Goal: Task Accomplishment & Management: Use online tool/utility

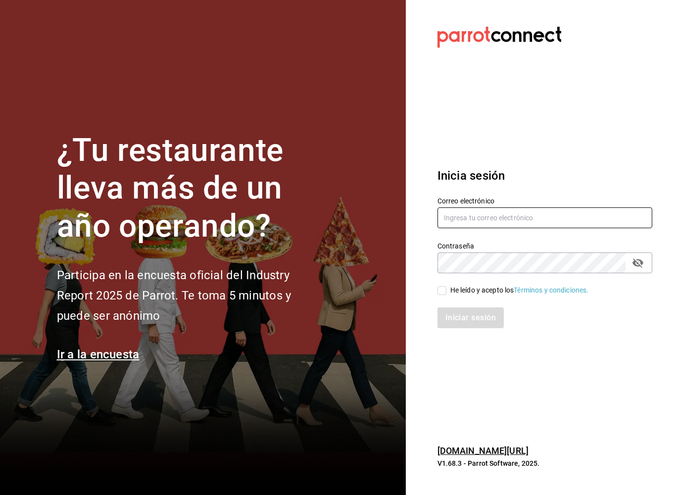
click at [492, 227] on input "text" at bounding box center [544, 217] width 215 height 21
click at [494, 228] on div "Correo electrónico" at bounding box center [544, 212] width 215 height 33
click at [529, 219] on input "text" at bounding box center [544, 217] width 215 height 21
type input "[EMAIL_ADDRESS][DOMAIN_NAME]"
click at [445, 291] on input "He leído y acepto los Términos y condiciones." at bounding box center [441, 290] width 9 height 9
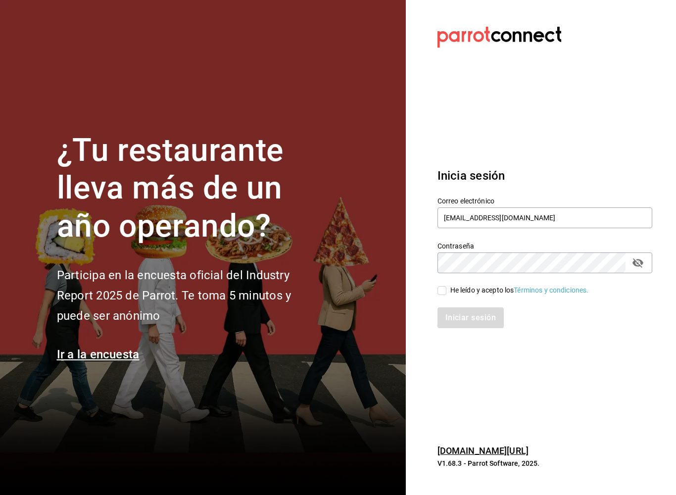
checkbox input "true"
click at [477, 319] on button "Iniciar sesión" at bounding box center [470, 317] width 67 height 21
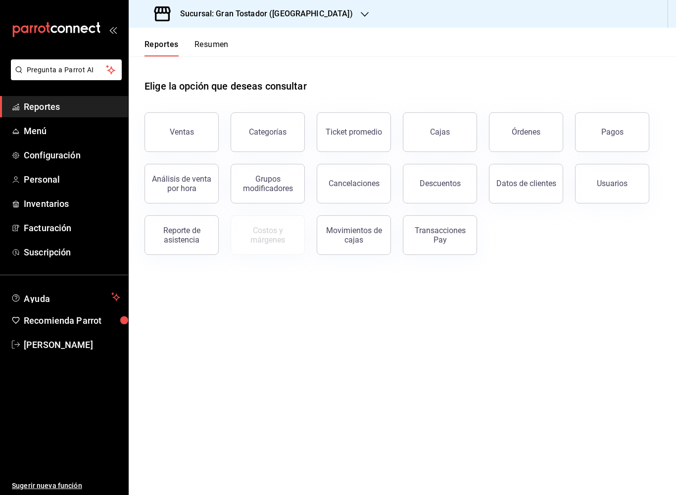
click at [193, 125] on button "Ventas" at bounding box center [181, 132] width 74 height 40
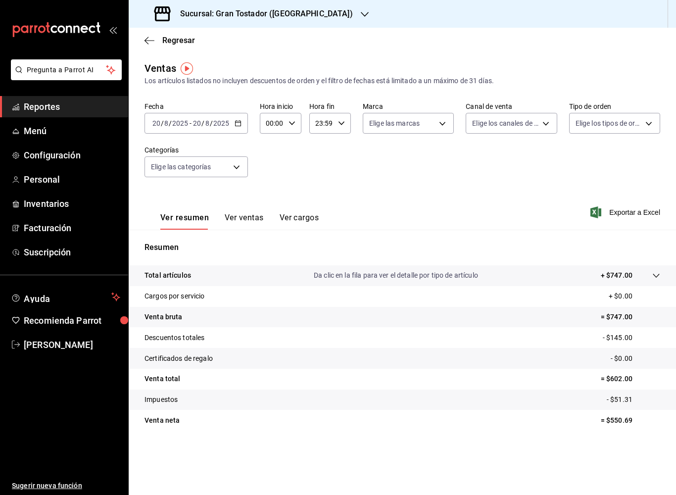
click at [297, 11] on div "Sucursal: Gran Tostador (Patria)" at bounding box center [255, 14] width 236 height 28
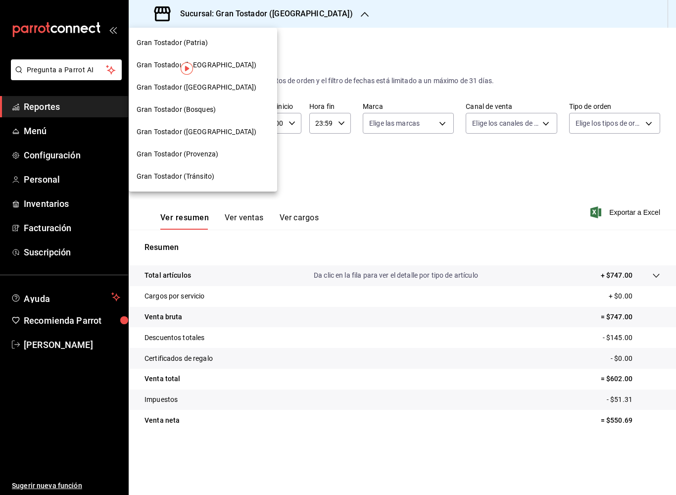
click at [200, 112] on span "Gran Tostador (Bosques)" at bounding box center [176, 109] width 79 height 10
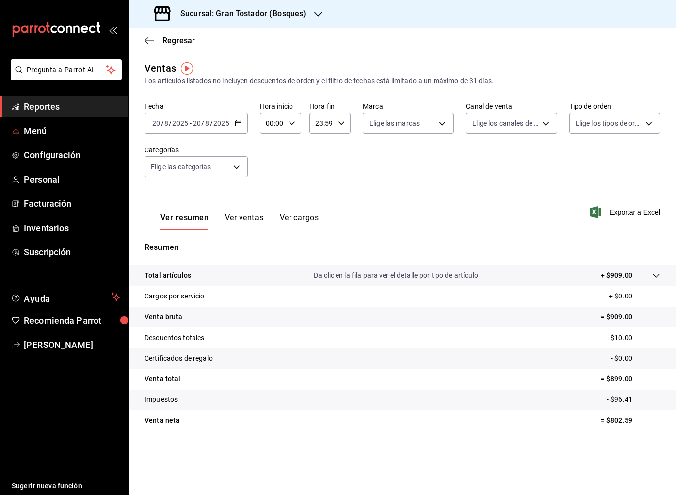
click at [35, 133] on span "Menú" at bounding box center [72, 130] width 96 height 13
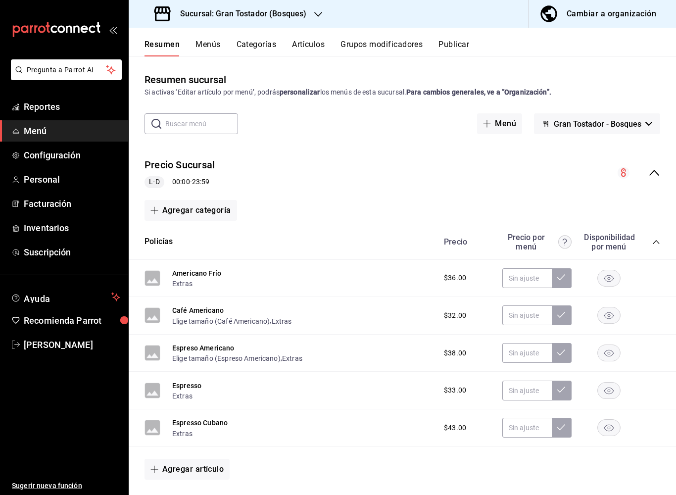
click at [39, 106] on span "Reportes" at bounding box center [72, 106] width 96 height 13
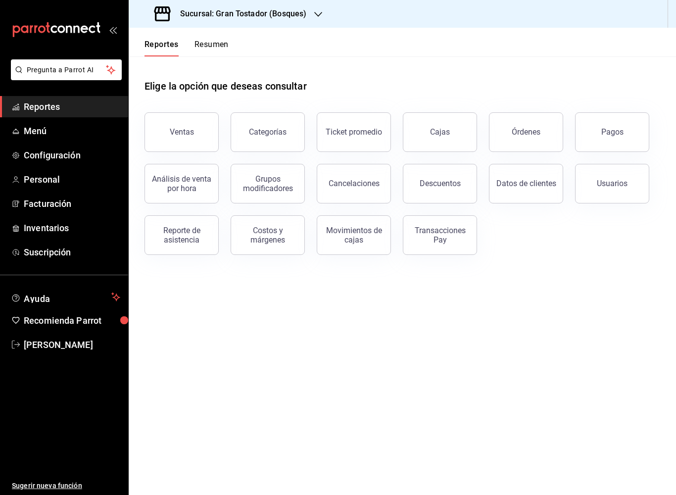
click at [188, 130] on div "Ventas" at bounding box center [182, 131] width 24 height 9
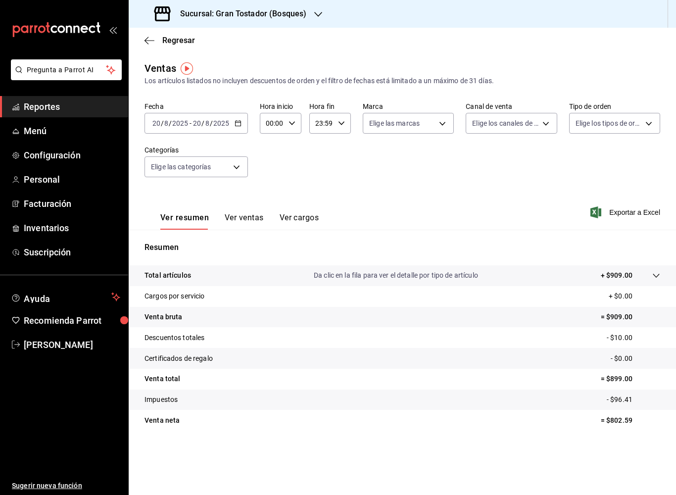
click at [244, 213] on button "Ver ventas" at bounding box center [244, 221] width 39 height 17
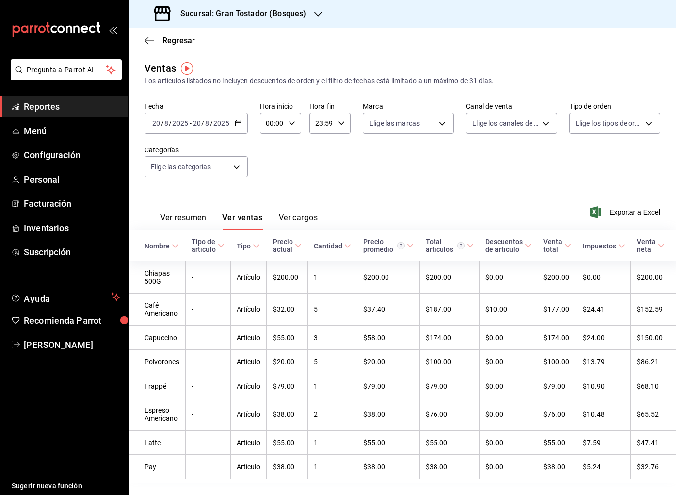
click at [238, 120] on icon "button" at bounding box center [238, 123] width 7 height 7
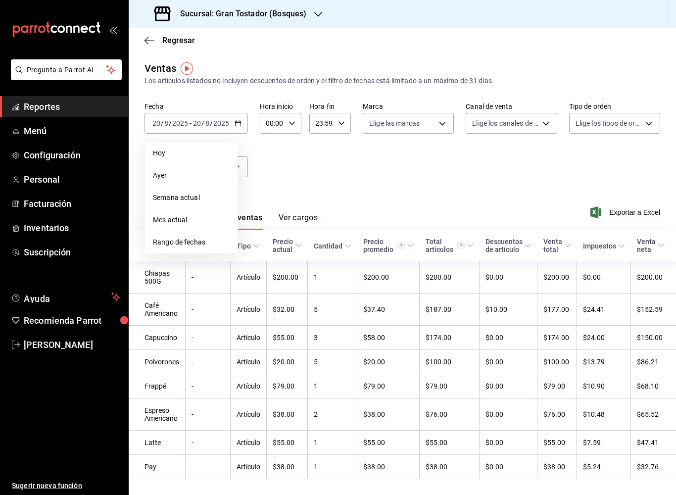
click at [168, 244] on span "Rango de fechas" at bounding box center [191, 242] width 77 height 10
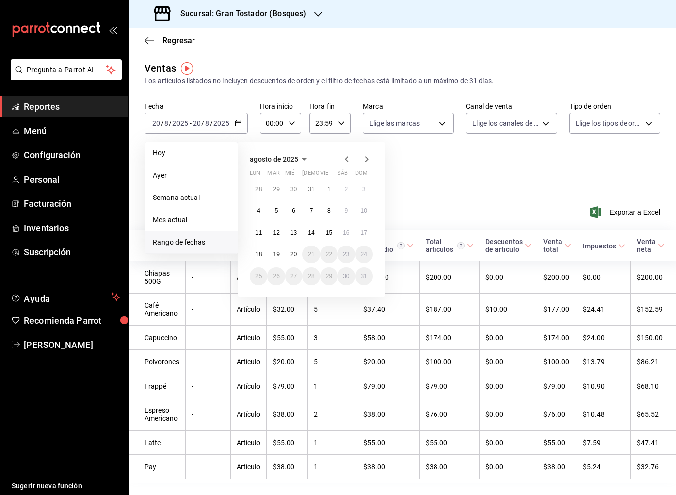
click at [350, 147] on div "agosto de 2025 lun mar mié jue vie sáb dom 28 29 30 31 1 2 3 4 5 6 7 8 9 10 11 …" at bounding box center [311, 219] width 146 height 155
click at [346, 160] on icon "button" at bounding box center [346, 159] width 3 height 6
click at [278, 186] on button "1" at bounding box center [275, 193] width 17 height 18
click at [344, 234] on abbr "19" at bounding box center [346, 236] width 6 height 7
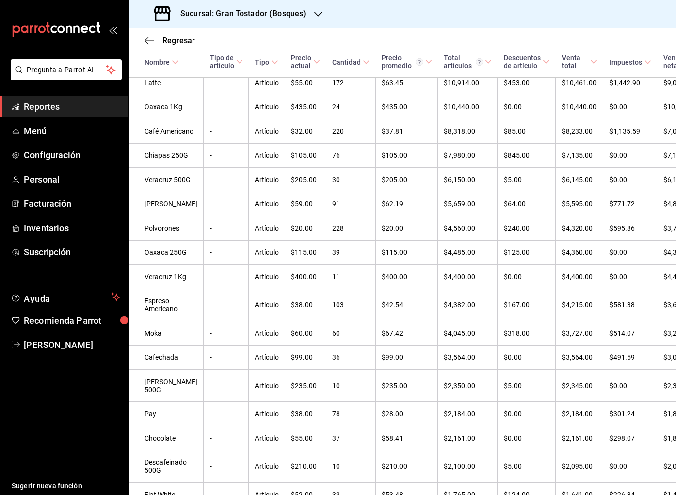
scroll to position [312, 0]
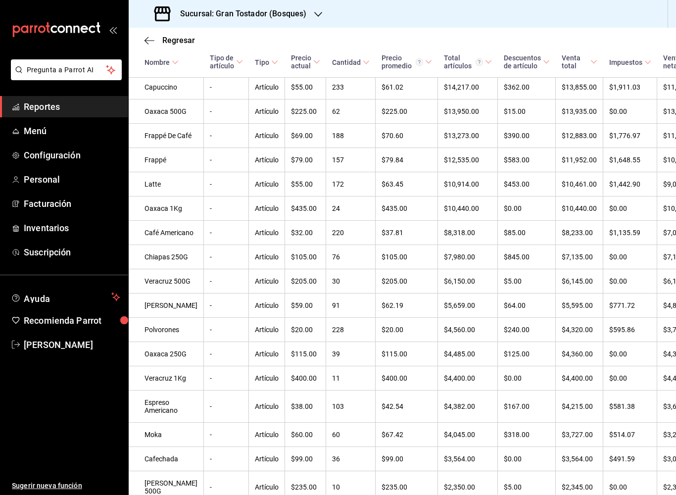
click at [311, 9] on div "Sucursal: Gran Tostador (Bosques)" at bounding box center [232, 14] width 190 height 28
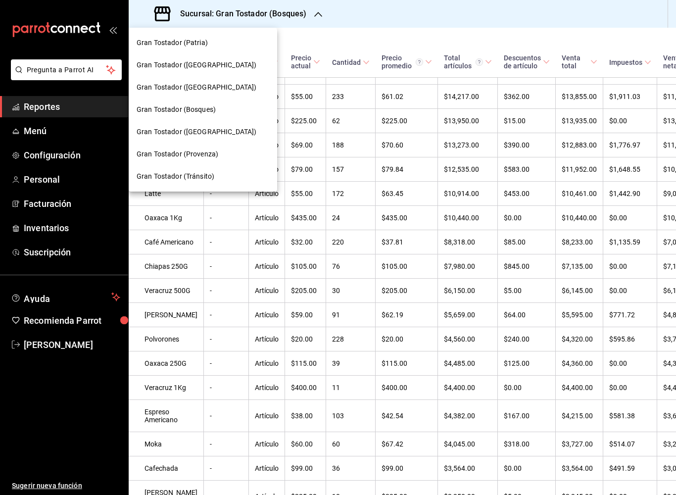
scroll to position [243, 0]
click at [200, 90] on span "Gran Tostador (Av México)" at bounding box center [197, 87] width 120 height 10
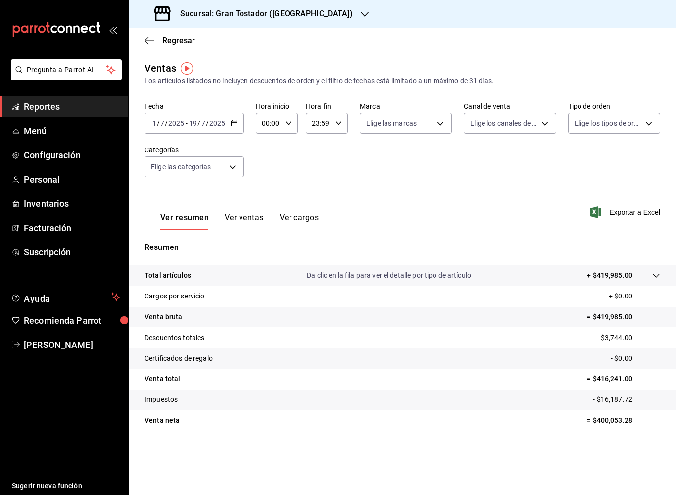
click at [251, 220] on button "Ver ventas" at bounding box center [244, 221] width 39 height 17
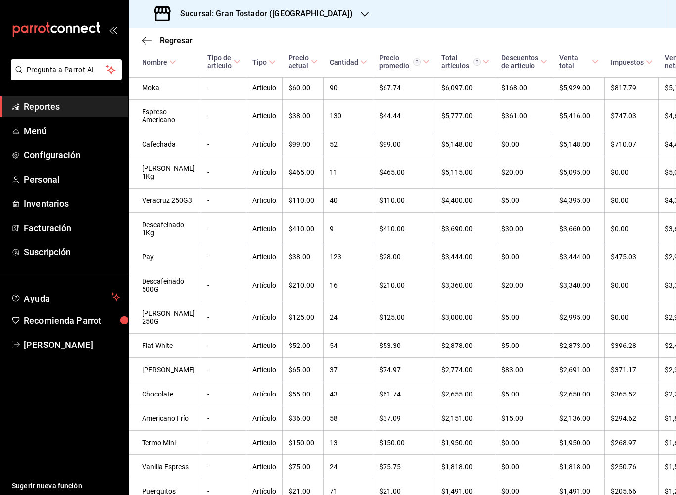
click at [311, 11] on h3 "Sucursal: Gran Tostador (Av México)" at bounding box center [262, 14] width 181 height 12
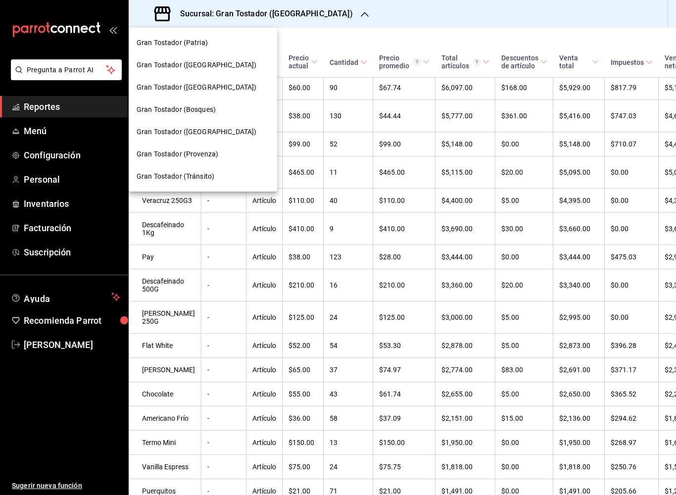
click at [423, 16] on div at bounding box center [338, 247] width 676 height 495
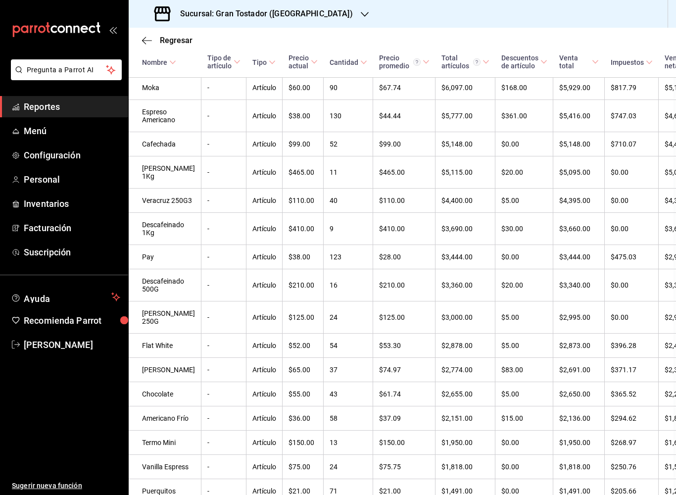
click at [151, 41] on icon "button" at bounding box center [147, 40] width 10 height 0
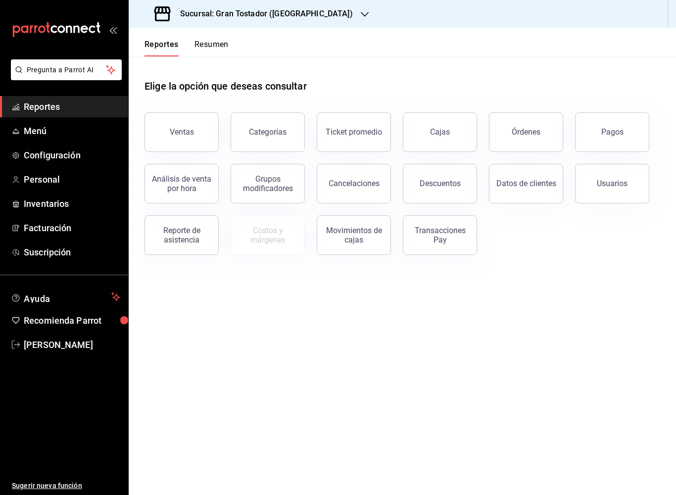
click at [198, 138] on button "Ventas" at bounding box center [181, 132] width 74 height 40
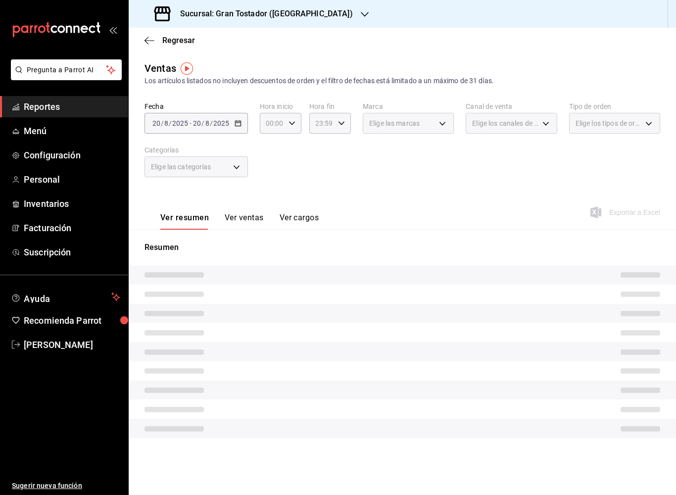
click at [241, 124] on div "2025-08-20 20 / 8 / 2025 - 2025-08-20 20 / 8 / 2025" at bounding box center [195, 123] width 103 height 21
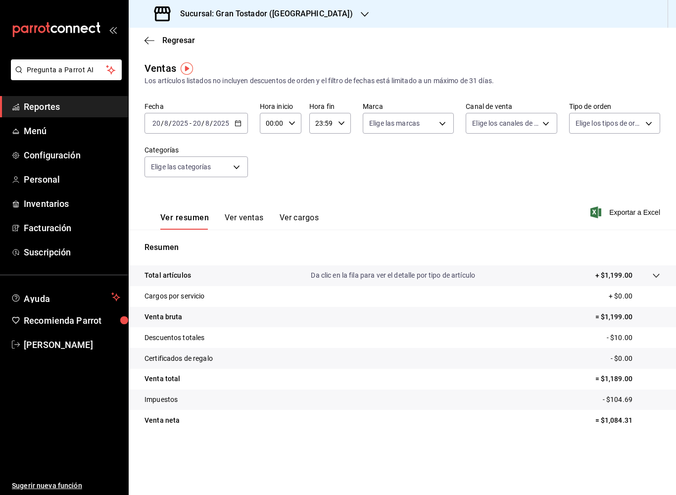
click at [240, 126] on icon "button" at bounding box center [238, 123] width 7 height 7
click at [197, 247] on span "Rango de fechas" at bounding box center [191, 242] width 77 height 10
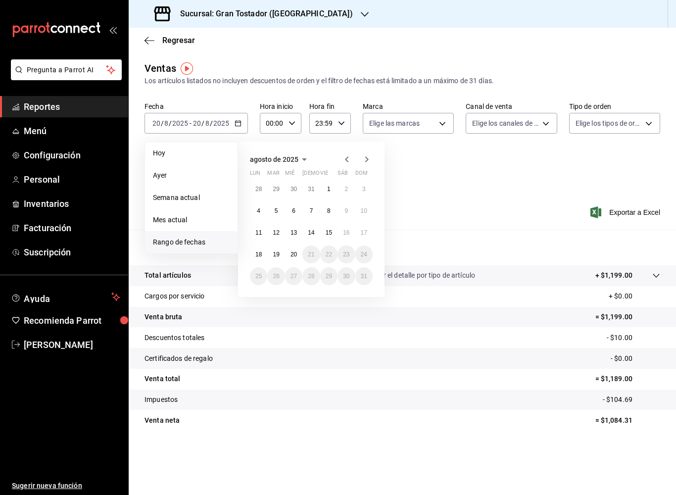
click at [334, 191] on button "1" at bounding box center [328, 189] width 17 height 18
click at [284, 251] on button "19" at bounding box center [275, 254] width 17 height 18
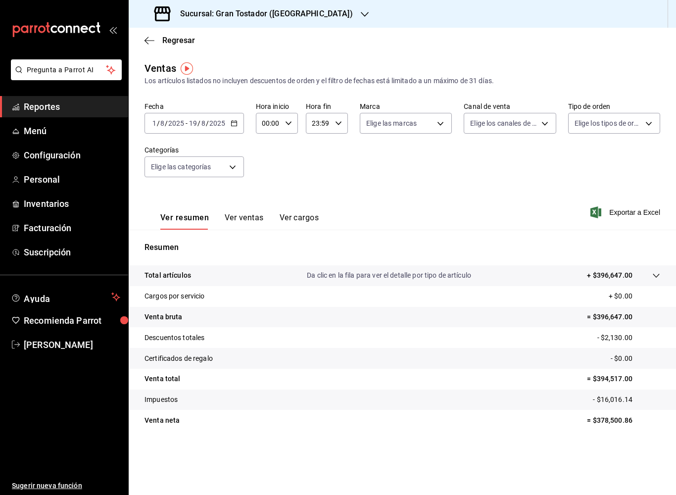
click at [265, 23] on div "Sucursal: Gran Tostador (Av México)" at bounding box center [255, 14] width 236 height 28
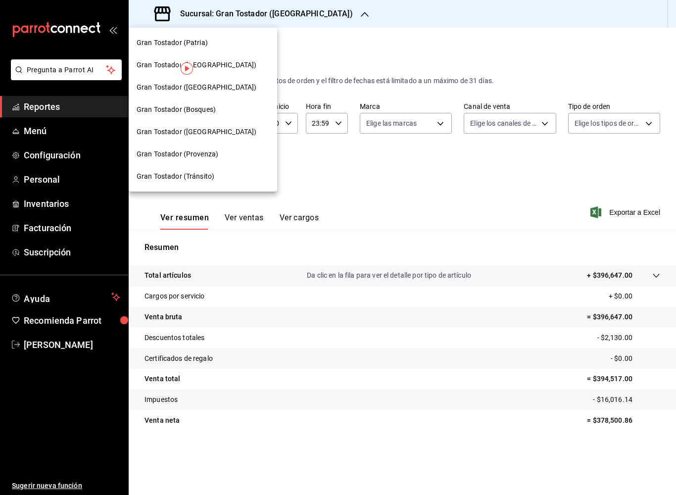
click at [196, 115] on div "Gran Tostador (Bosques)" at bounding box center [203, 109] width 148 height 22
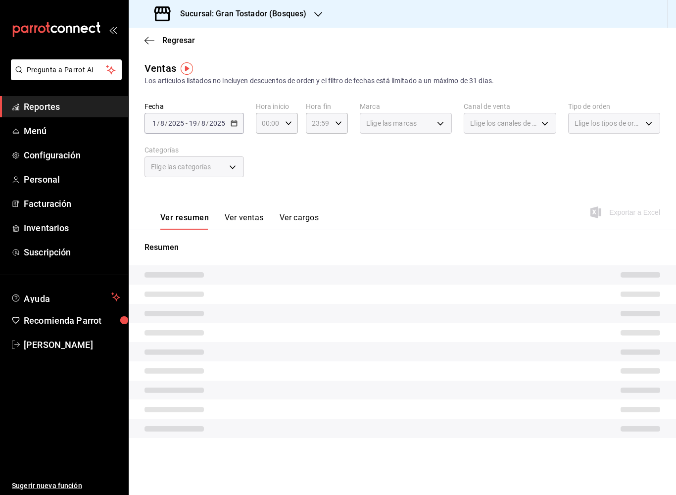
click at [252, 217] on button "Ver ventas" at bounding box center [244, 221] width 39 height 17
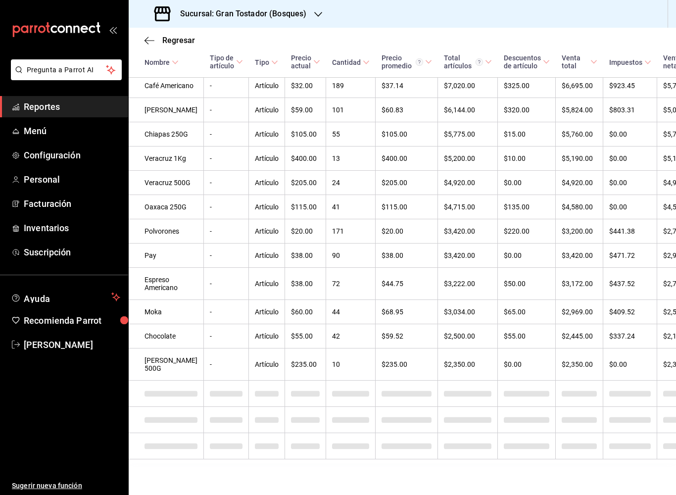
scroll to position [463, 0]
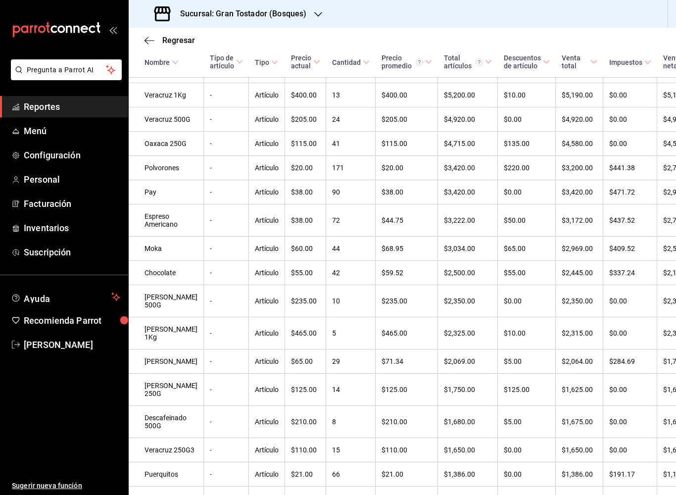
click at [289, 20] on div "Sucursal: Gran Tostador (Bosques)" at bounding box center [232, 14] width 190 height 28
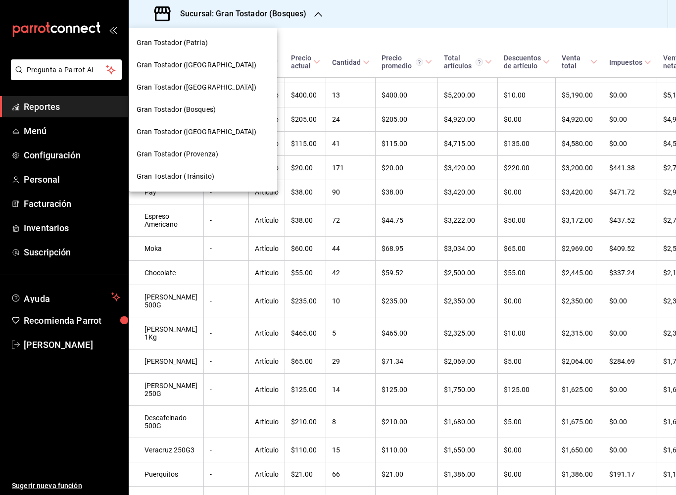
click at [208, 90] on span "Gran Tostador (Av México)" at bounding box center [197, 87] width 120 height 10
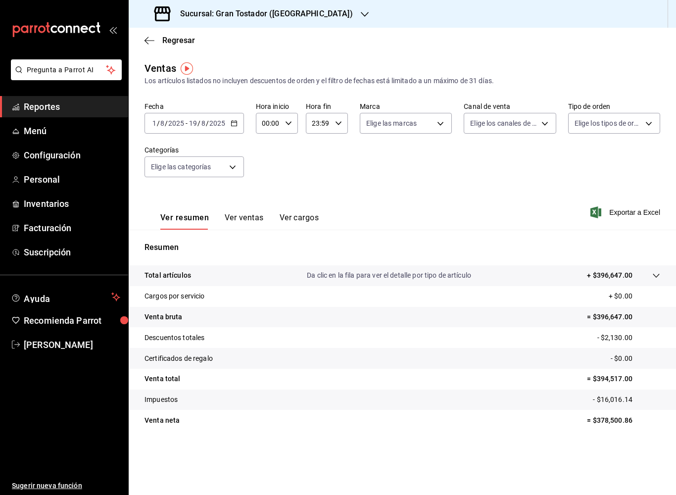
click at [243, 225] on button "Ver ventas" at bounding box center [244, 221] width 39 height 17
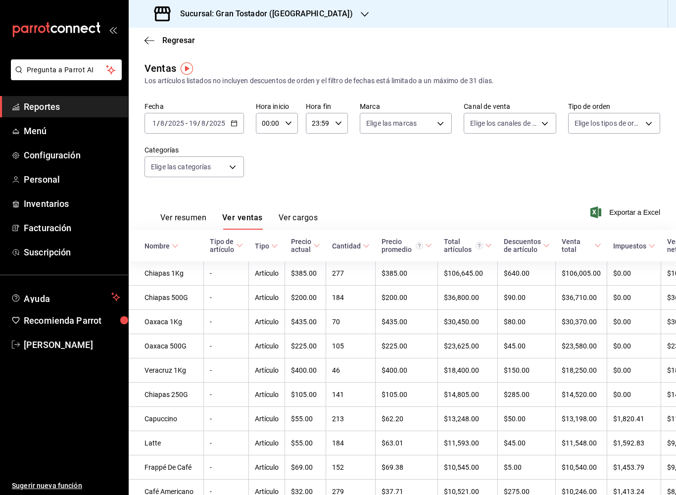
click at [278, 19] on h3 "Sucursal: Gran Tostador (Av México)" at bounding box center [262, 14] width 181 height 12
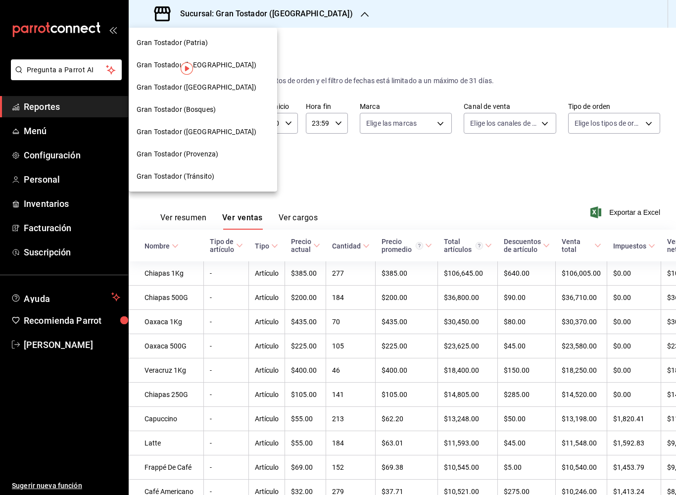
click at [221, 63] on span "Gran Tostador (Condo Plaza)" at bounding box center [197, 65] width 120 height 10
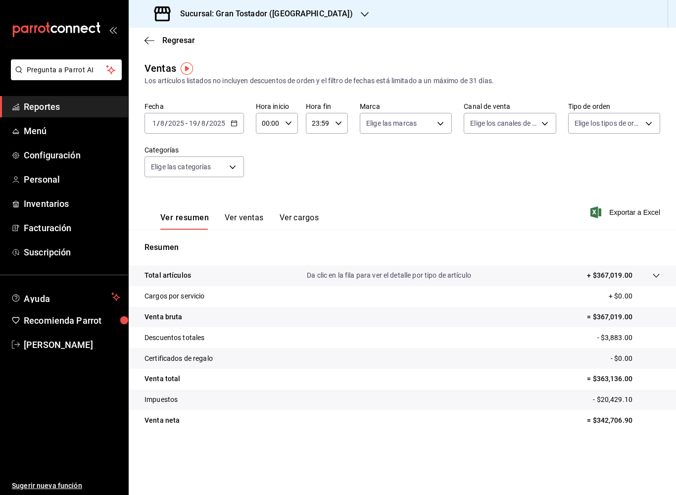
click at [245, 220] on button "Ver ventas" at bounding box center [244, 221] width 39 height 17
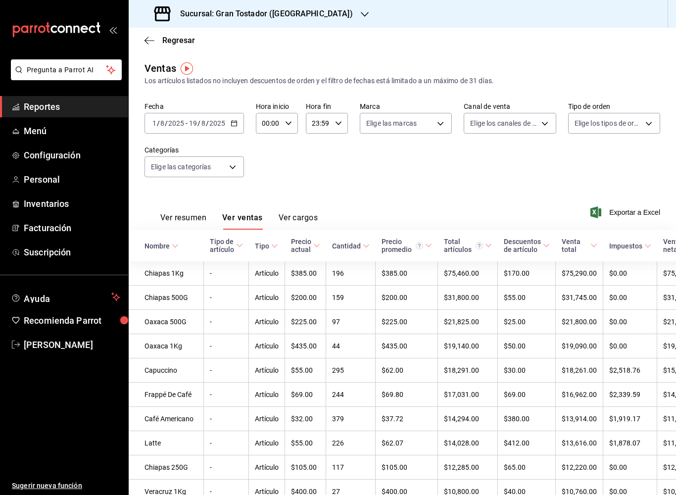
click at [236, 126] on \(Stroke\) "button" at bounding box center [234, 123] width 6 height 5
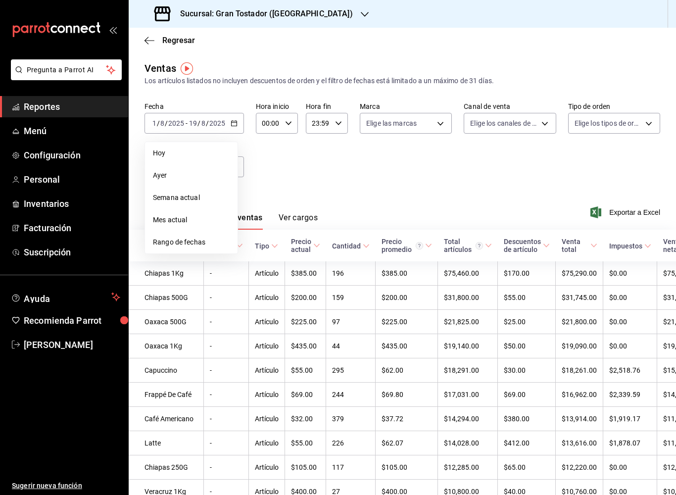
click at [188, 245] on span "Rango de fechas" at bounding box center [191, 242] width 77 height 10
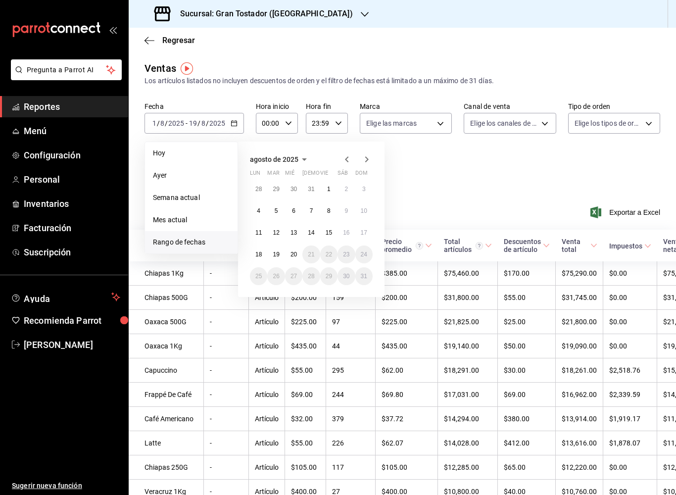
click at [346, 160] on icon "button" at bounding box center [346, 159] width 3 height 6
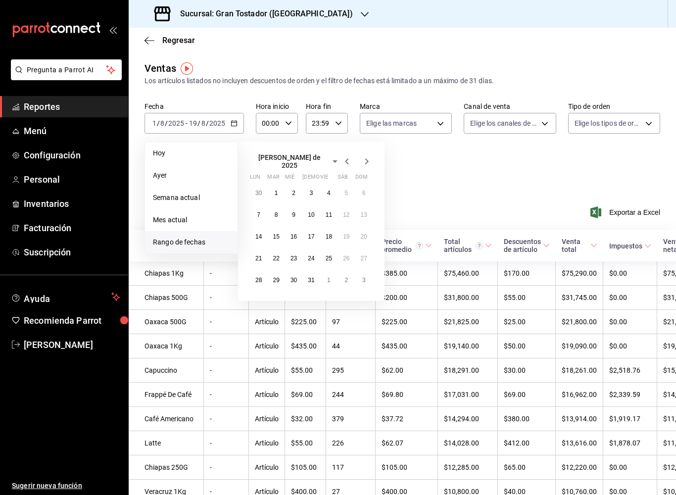
click at [277, 191] on abbr "1" at bounding box center [276, 193] width 3 height 7
click at [348, 239] on button "19" at bounding box center [345, 237] width 17 height 18
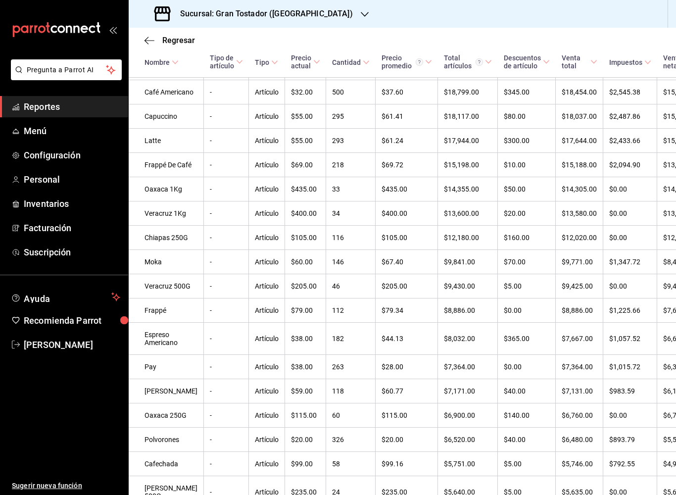
scroll to position [272, 0]
click at [301, 11] on h3 "Sucursal: Gran Tostador (Condo Plaza)" at bounding box center [262, 14] width 181 height 12
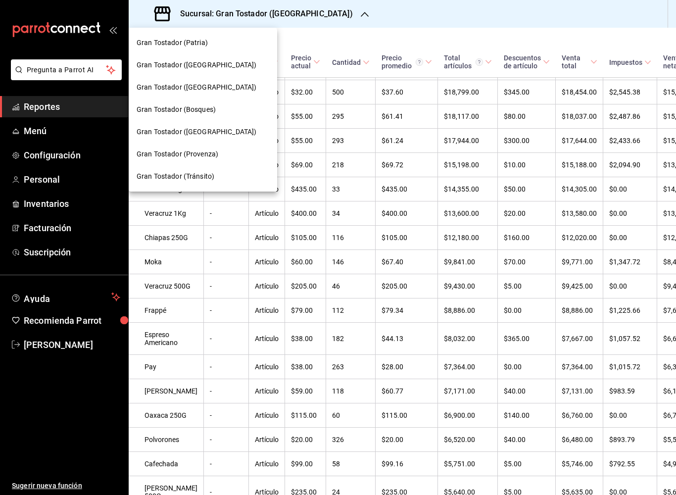
click at [208, 133] on span "Gran Tostador (Chapalita)" at bounding box center [197, 132] width 120 height 10
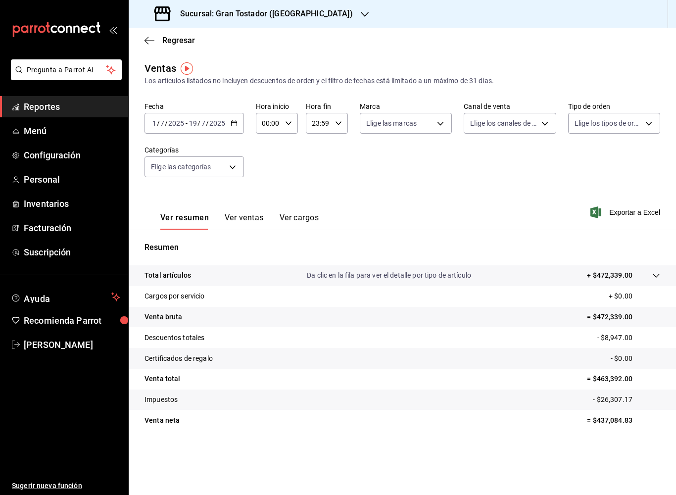
click at [141, 301] on tr "Cargos por servicio + $0.00" at bounding box center [402, 296] width 547 height 21
click at [249, 214] on button "Ver ventas" at bounding box center [244, 221] width 39 height 17
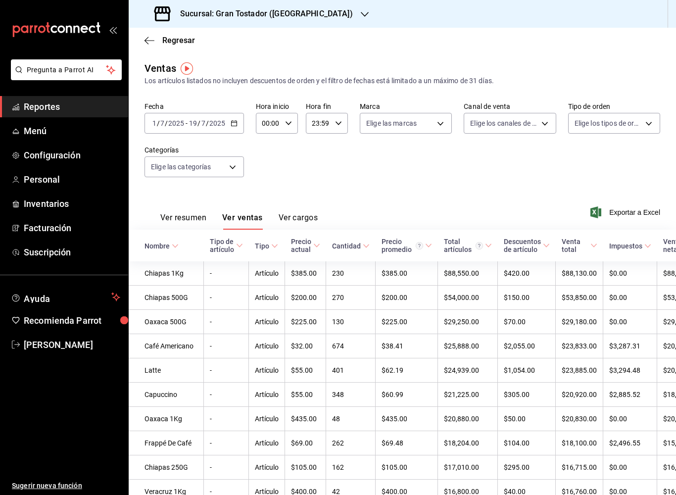
click at [232, 120] on icon "button" at bounding box center [234, 123] width 7 height 7
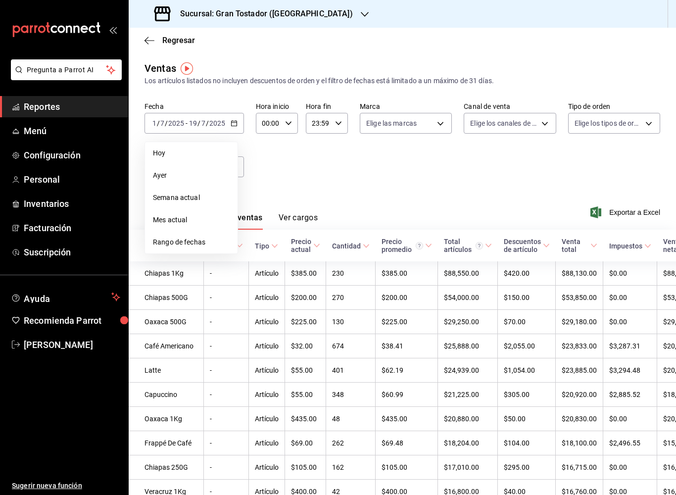
click at [185, 242] on span "Rango de fechas" at bounding box center [191, 242] width 77 height 10
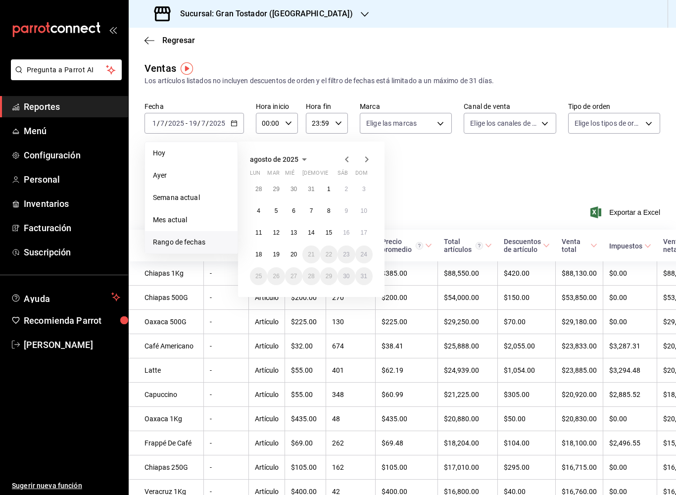
click at [331, 191] on button "1" at bounding box center [328, 189] width 17 height 18
click at [283, 258] on button "19" at bounding box center [275, 254] width 17 height 18
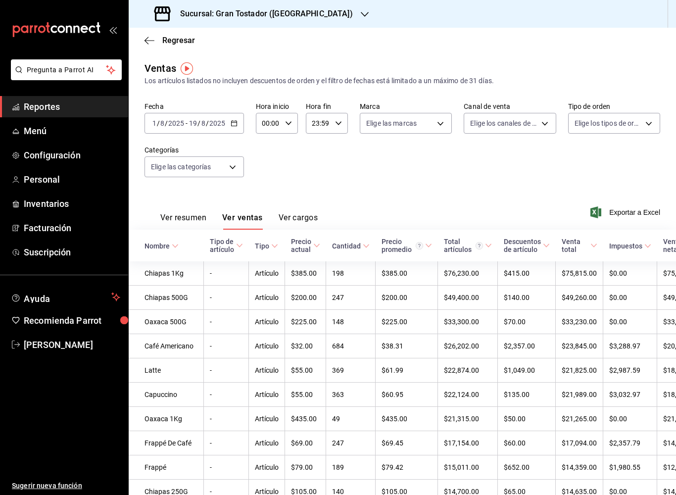
click at [275, 7] on div "Sucursal: Gran Tostador (Chapalita)" at bounding box center [255, 14] width 236 height 28
